Goal: Transaction & Acquisition: Download file/media

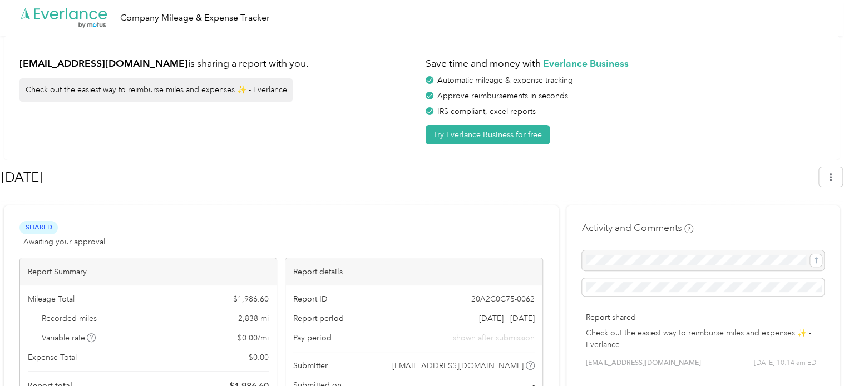
click at [285, 191] on div "[DATE]" at bounding box center [421, 179] width 841 height 33
click at [832, 175] on icon "button" at bounding box center [830, 178] width 8 height 8
click at [801, 224] on span "Download" at bounding box center [804, 230] width 37 height 12
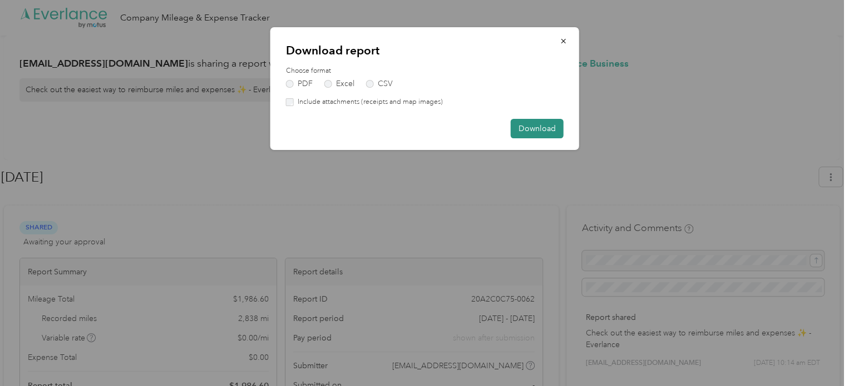
click at [540, 125] on button "Download" at bounding box center [537, 128] width 53 height 19
